Goal: Check status: Check status

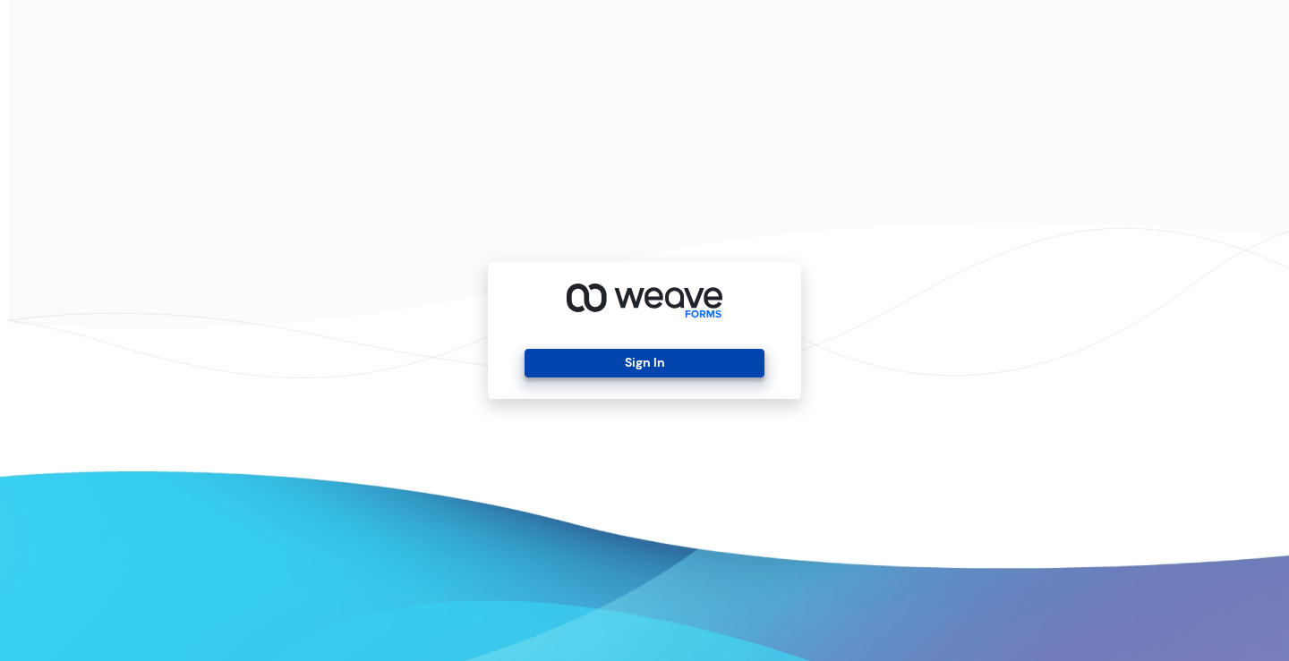
click at [661, 363] on button "Sign In" at bounding box center [643, 363] width 239 height 29
